Goal: Check status: Check status

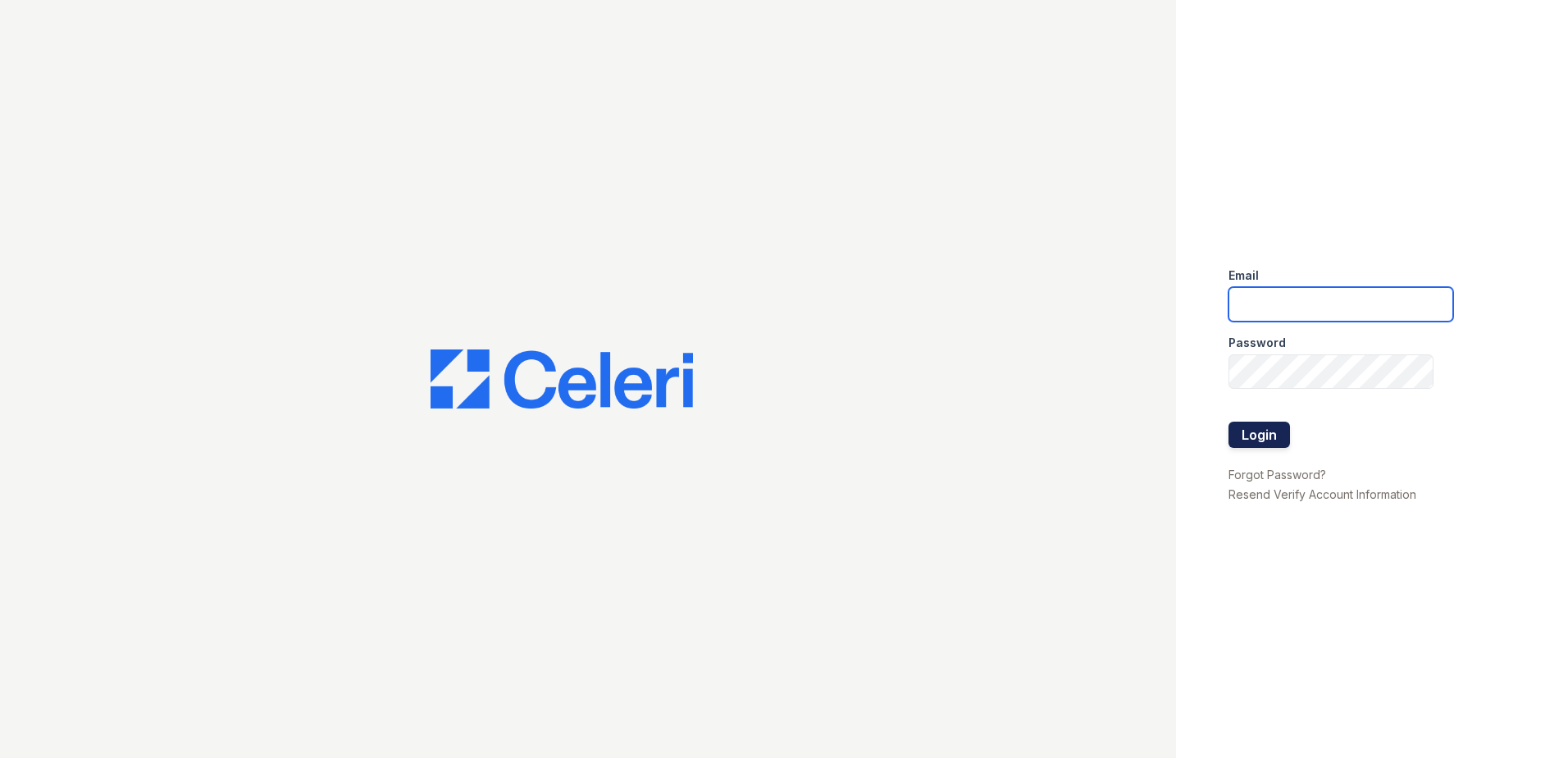
type input "[EMAIL_ADDRESS][DOMAIN_NAME]"
click at [1246, 426] on button "Login" at bounding box center [1258, 435] width 61 height 26
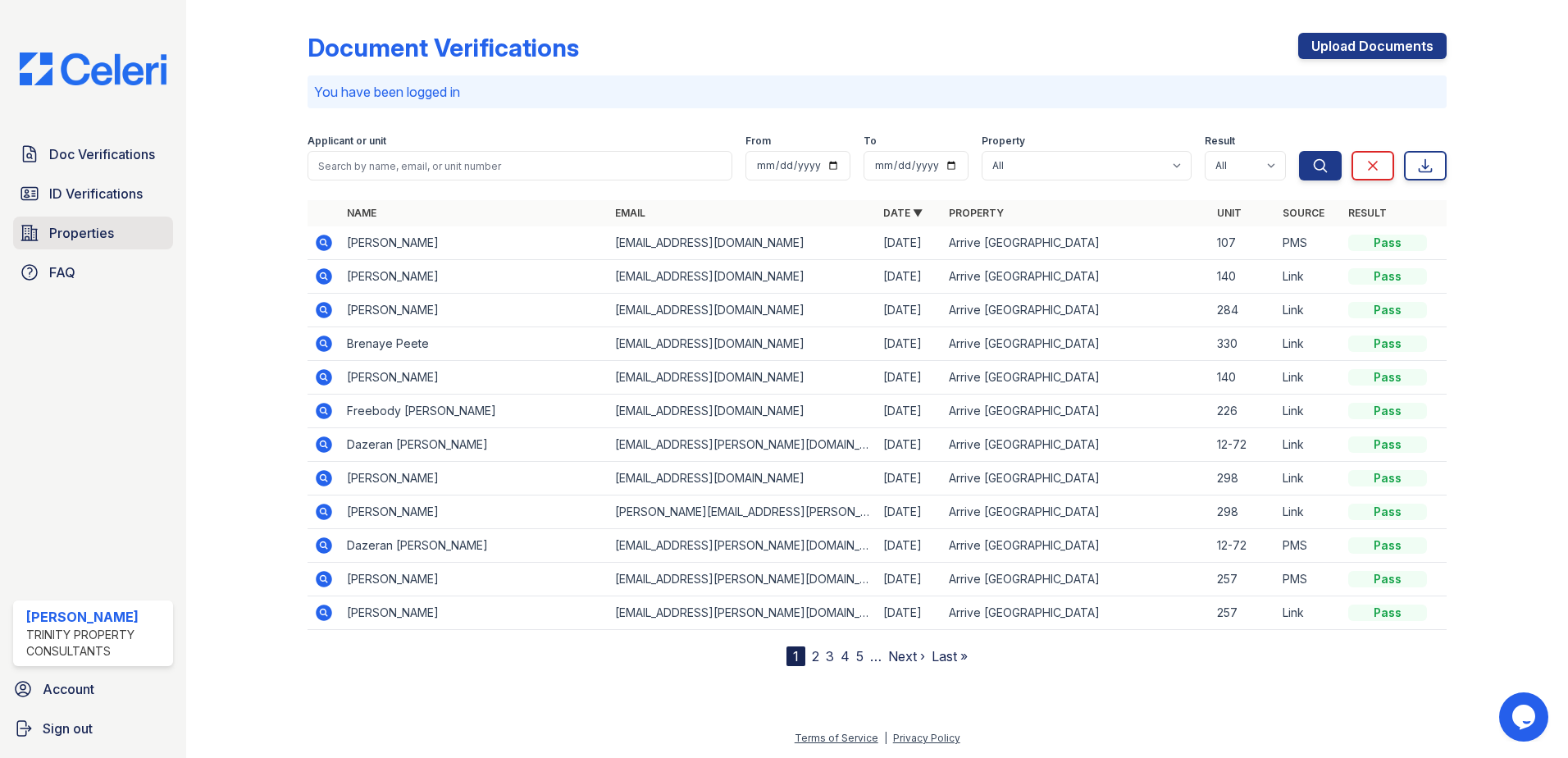
drag, startPoint x: 77, startPoint y: 198, endPoint x: 146, endPoint y: 228, distance: 75.2
click at [77, 198] on span "ID Verifications" at bounding box center [96, 194] width 93 height 20
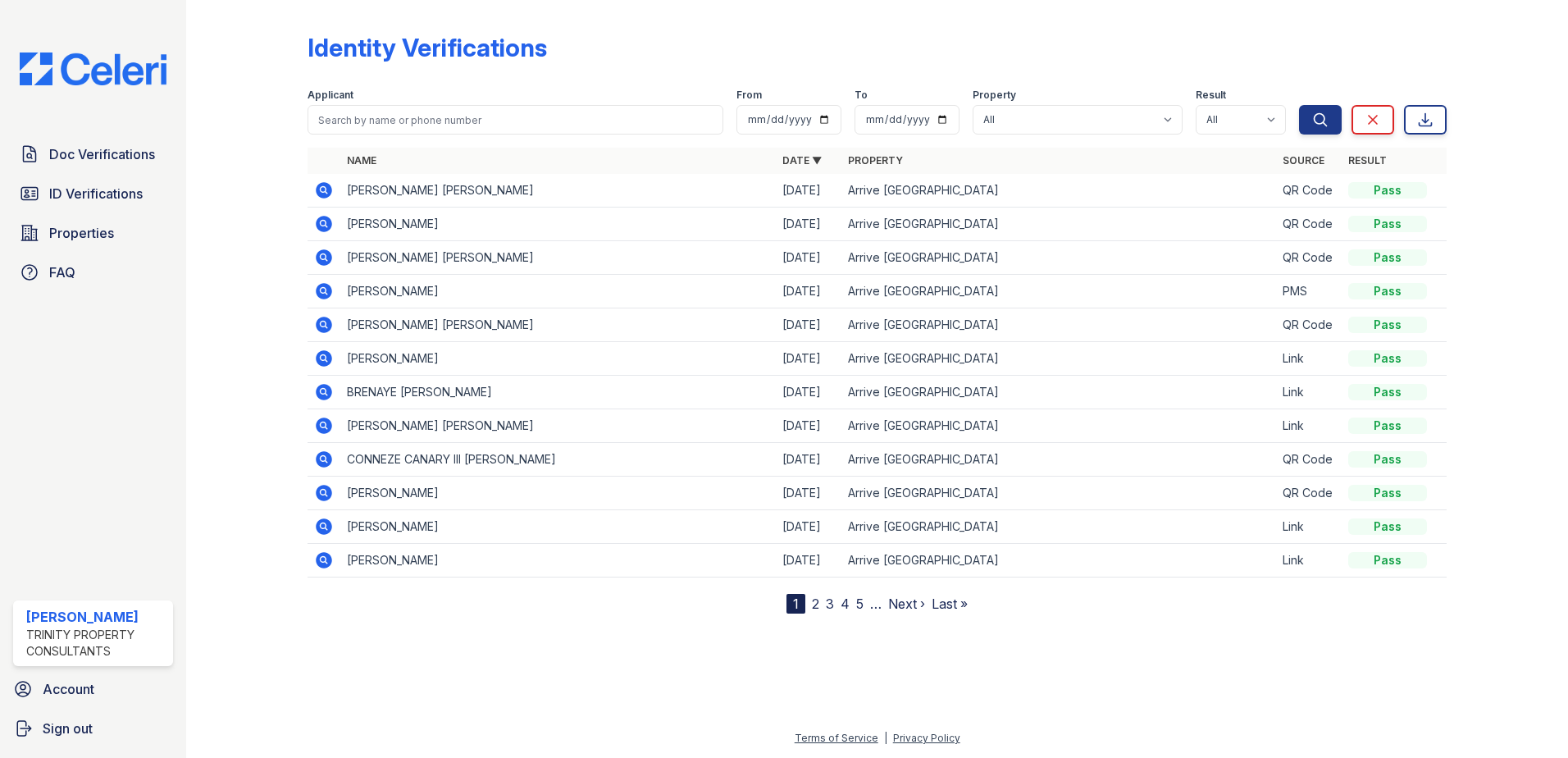
click at [329, 426] on icon at bounding box center [324, 426] width 16 height 16
